Goal: Task Accomplishment & Management: Use online tool/utility

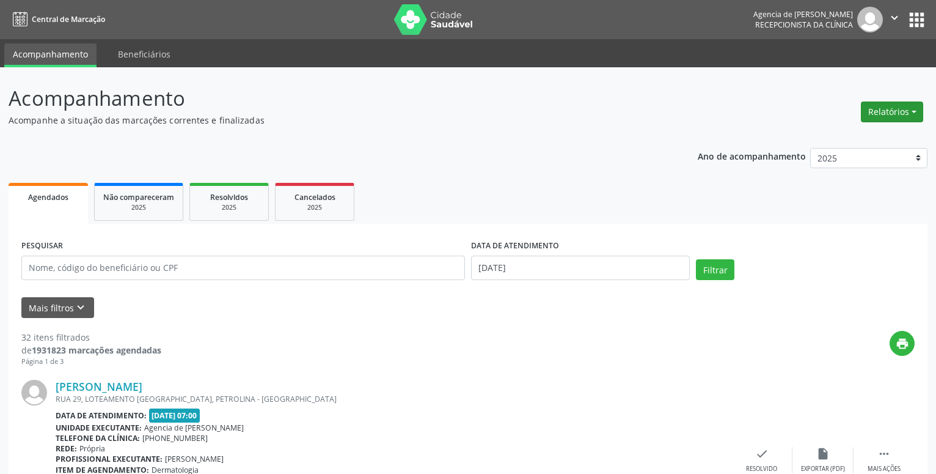
click at [894, 108] on button "Relatórios" at bounding box center [892, 111] width 62 height 21
click at [870, 138] on link "Agendamentos" at bounding box center [858, 138] width 131 height 17
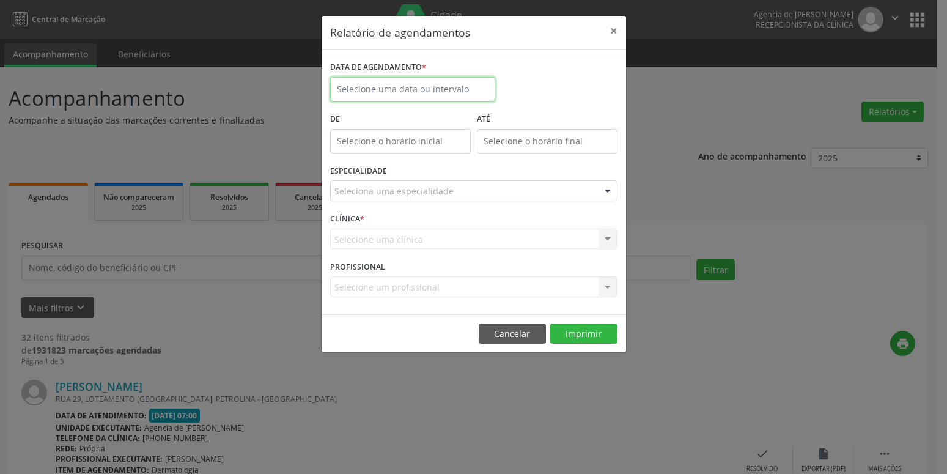
click at [438, 95] on input "text" at bounding box center [412, 89] width 165 height 24
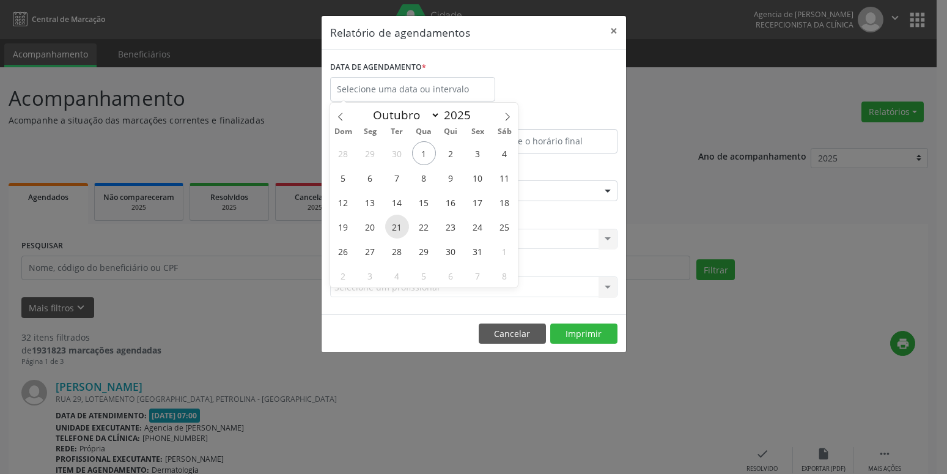
click at [400, 224] on span "21" at bounding box center [397, 227] width 24 height 24
type input "[DATE]"
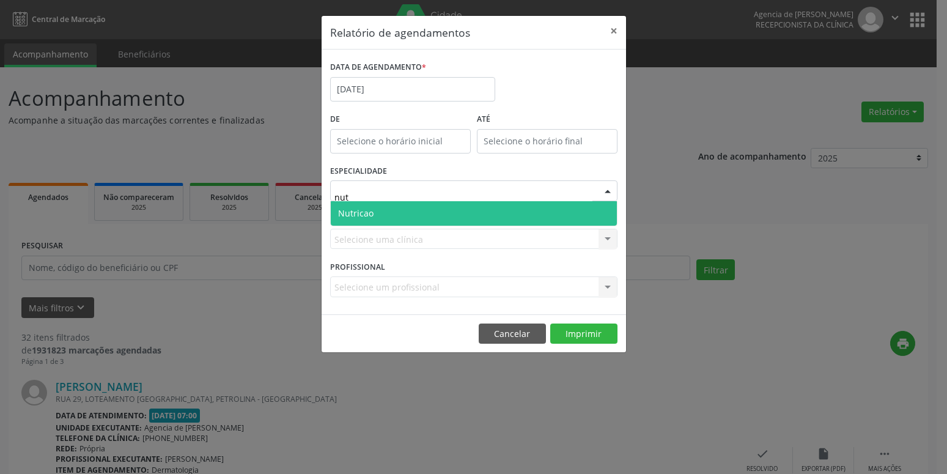
type input "nutr"
click at [419, 209] on span "Nutricao" at bounding box center [474, 213] width 286 height 24
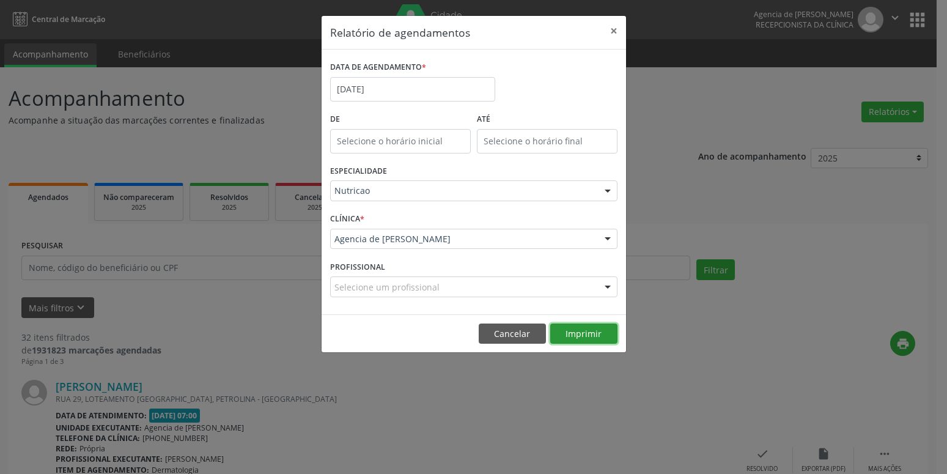
click at [589, 337] on button "Imprimir" at bounding box center [583, 333] width 67 height 21
click at [419, 94] on input "[DATE]" at bounding box center [412, 89] width 165 height 24
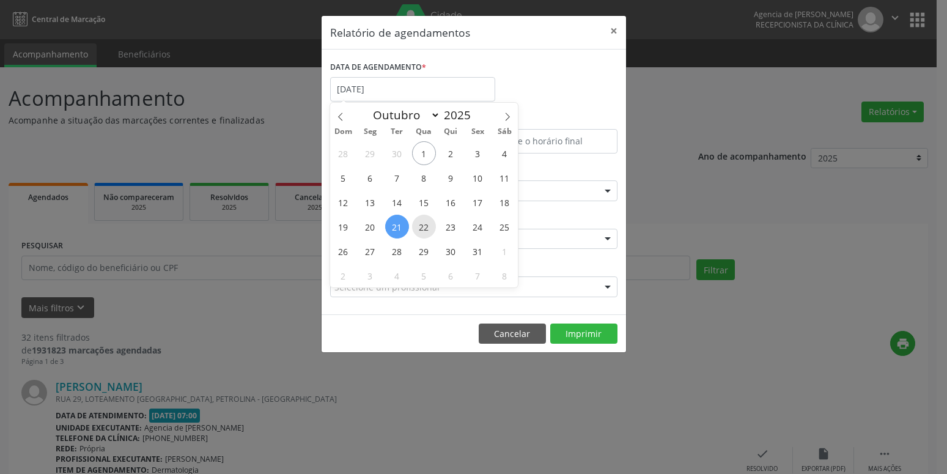
click at [428, 227] on span "22" at bounding box center [424, 227] width 24 height 24
type input "[DATE]"
click at [428, 227] on span "22" at bounding box center [424, 227] width 24 height 24
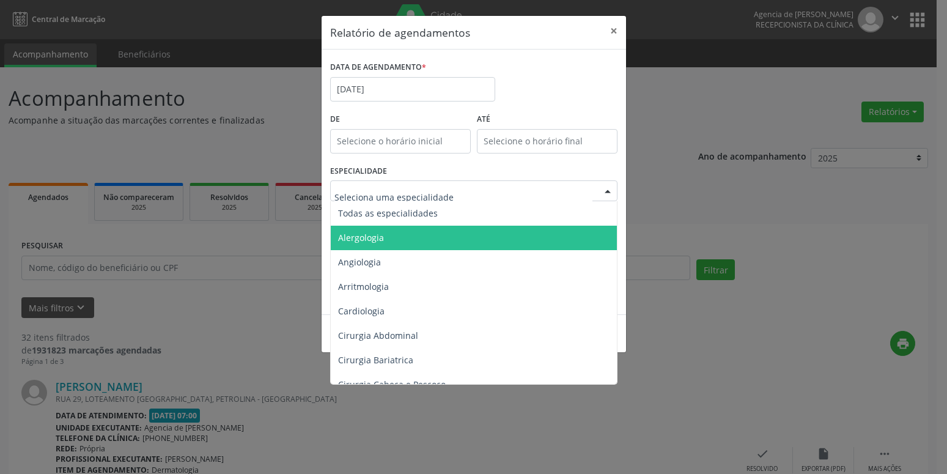
click at [491, 169] on div "ESPECIALIDADE Todas as especialidades Alergologia Angiologia Arritmologia Cardi…" at bounding box center [473, 186] width 293 height 48
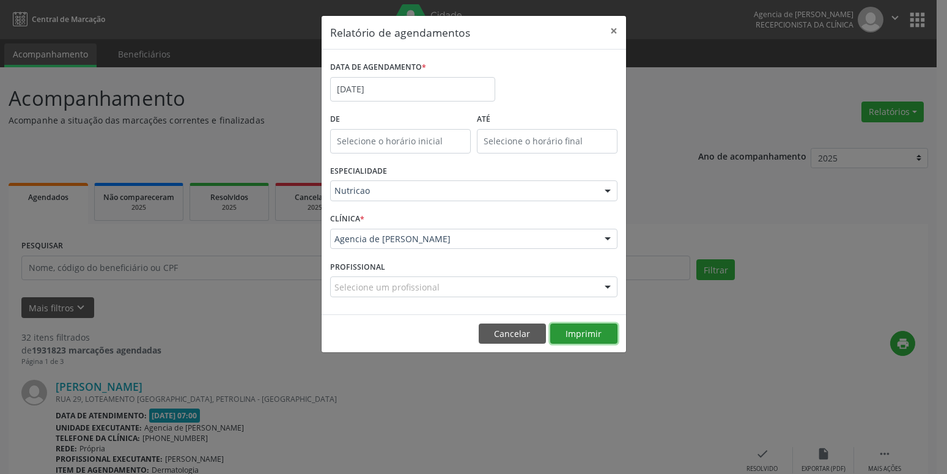
click at [574, 331] on button "Imprimir" at bounding box center [583, 333] width 67 height 21
